Goal: Task Accomplishment & Management: Manage account settings

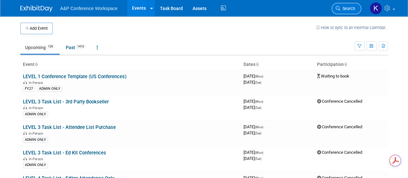
click at [342, 5] on link "Search" at bounding box center [347, 8] width 30 height 11
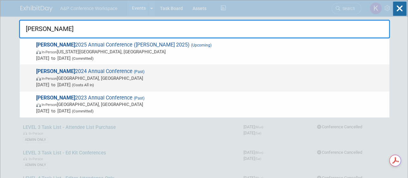
type input "[PERSON_NAME]"
click at [133, 72] on span "(Past)" at bounding box center [139, 71] width 12 height 5
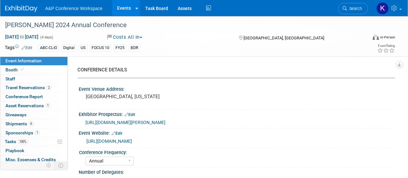
select select "Annual"
select select "Level 2"
select select "In-Person Booth"
select select "[PERSON_NAME]"
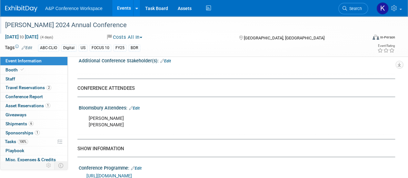
scroll to position [258, 0]
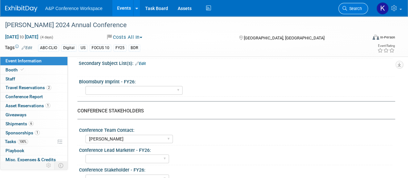
click at [354, 12] on link "Search" at bounding box center [354, 8] width 30 height 11
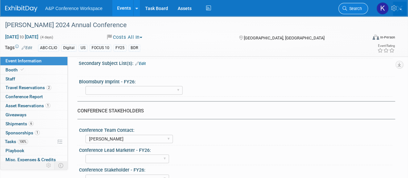
scroll to position [0, 0]
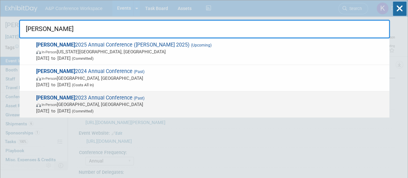
type input "[PERSON_NAME]"
click at [97, 100] on span "[PERSON_NAME] 2023 Annual Conference (Past) In-Person [GEOGRAPHIC_DATA], [GEOGR…" at bounding box center [210, 105] width 352 height 20
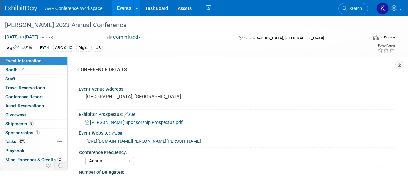
select select "Annual"
select select "Level 2"
select select "In-Person Booth"
select select "[PERSON_NAME]"
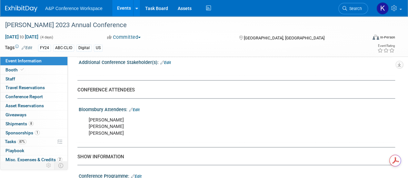
scroll to position [387, 0]
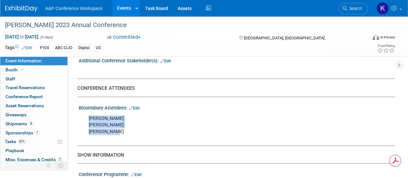
drag, startPoint x: 88, startPoint y: 115, endPoint x: 110, endPoint y: 131, distance: 27.0
click at [110, 131] on div "Jess Gribble Raul Vasquez-Lopez Ellie Scott" at bounding box center [208, 125] width 249 height 26
click at [110, 119] on div "Jess Gribble Raul Vasquez-Lopez Ellie Scott" at bounding box center [208, 125] width 249 height 26
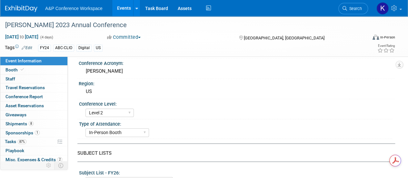
scroll to position [0, 0]
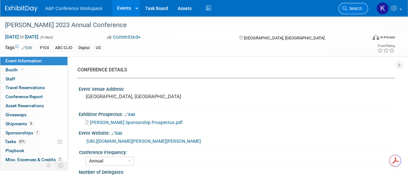
click at [353, 6] on span "Search" at bounding box center [354, 8] width 15 height 5
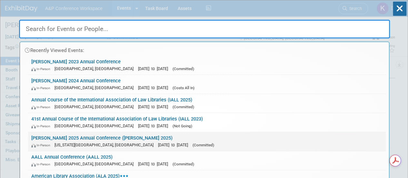
click at [118, 136] on link "ALISE 2025 Annual Conference (ALISE 2025) In-Person Kansas City, MO Oct 6, 2025…" at bounding box center [207, 141] width 358 height 19
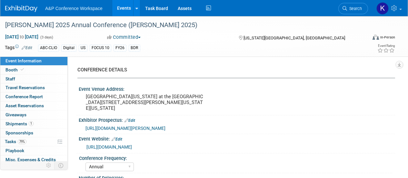
select select "Annual"
select select "Level 2"
select select "In-Person Booth"
select select "Library & Information Science"
select select "Bloomsbury Libraries Unlimited"
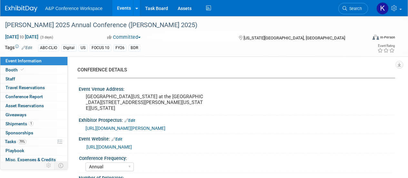
select select "[PERSON_NAME]"
select select "Brand/Subject Presence​"
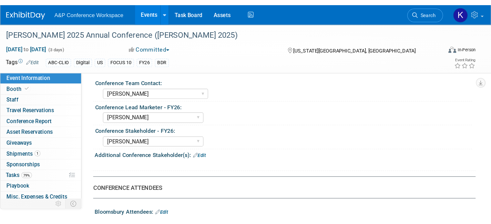
scroll to position [323, 0]
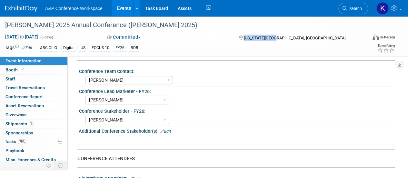
drag, startPoint x: 244, startPoint y: 38, endPoint x: 276, endPoint y: 36, distance: 32.3
click at [276, 36] on div "[US_STATE][GEOGRAPHIC_DATA], [GEOGRAPHIC_DATA]" at bounding box center [283, 38] width 90 height 8
click at [263, 27] on div "[PERSON_NAME] 2025 Annual Conference ([PERSON_NAME] 2025)" at bounding box center [182, 25] width 359 height 12
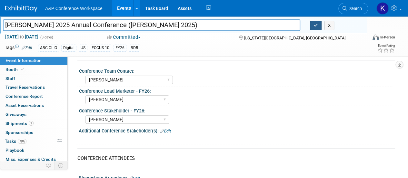
click at [318, 23] on icon "button" at bounding box center [316, 25] width 5 height 4
